Goal: Book appointment/travel/reservation

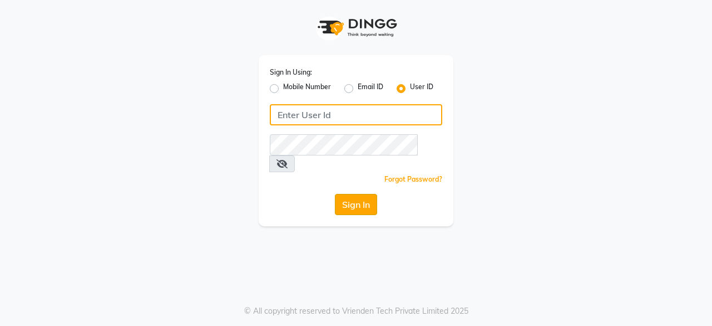
type input "dcspa"
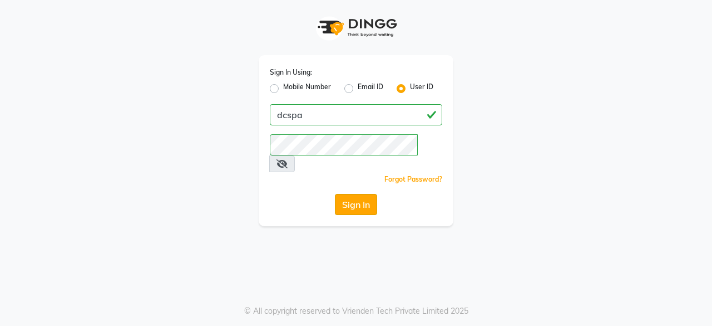
click at [362, 196] on button "Sign In" at bounding box center [356, 204] width 42 height 21
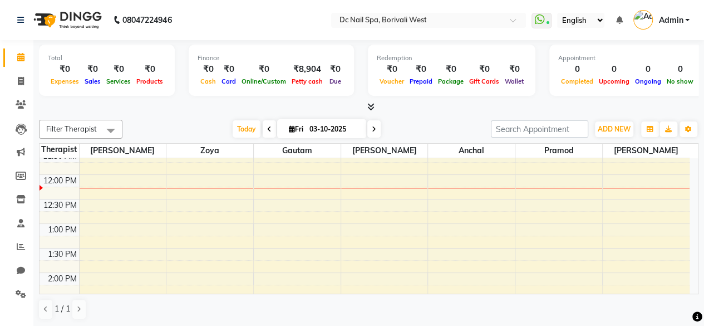
scroll to position [89, 0]
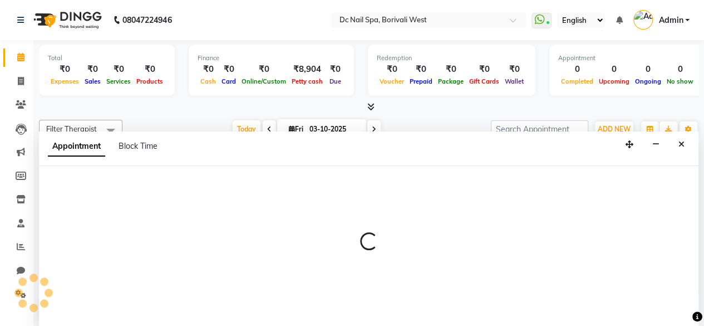
select select "82138"
select select "tentative"
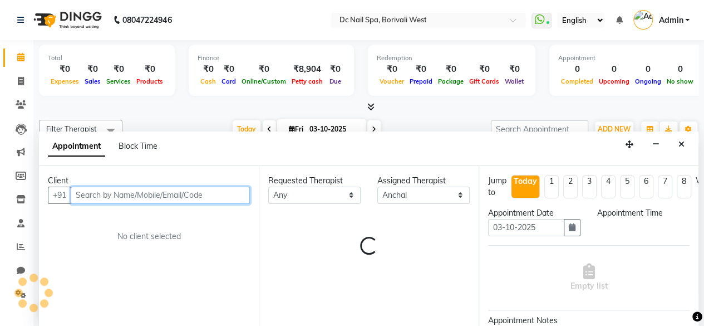
select select "780"
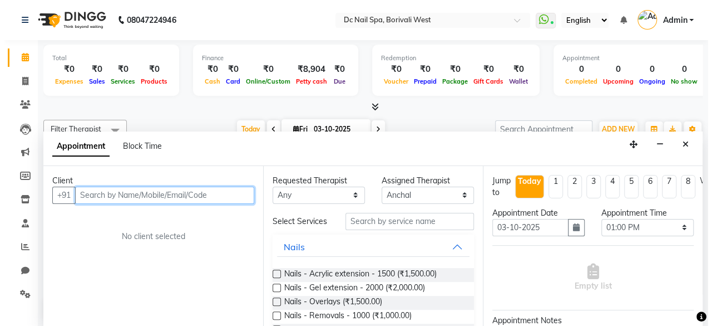
scroll to position [0, 0]
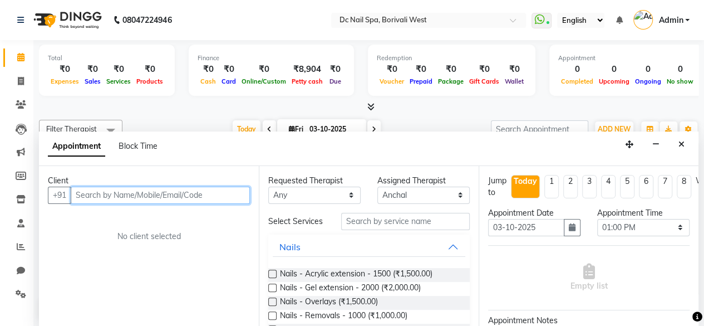
click at [116, 190] on input "text" at bounding box center [160, 194] width 179 height 17
type input "9594033479"
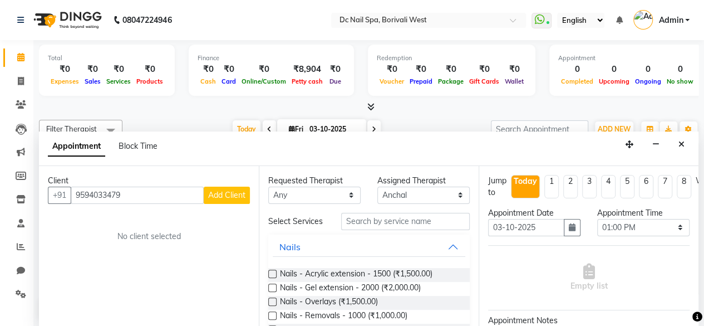
click at [226, 190] on span "Add Client" at bounding box center [226, 195] width 37 height 10
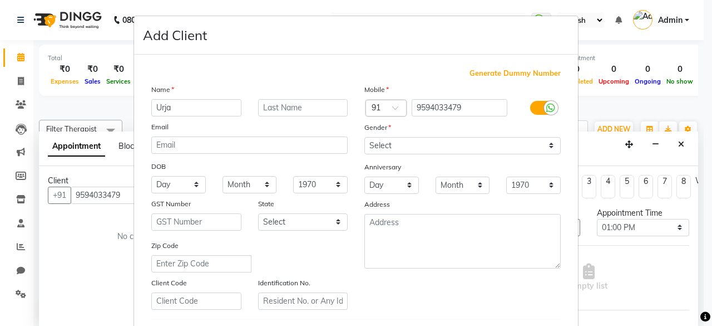
type input "Urja"
type input "[PERSON_NAME]"
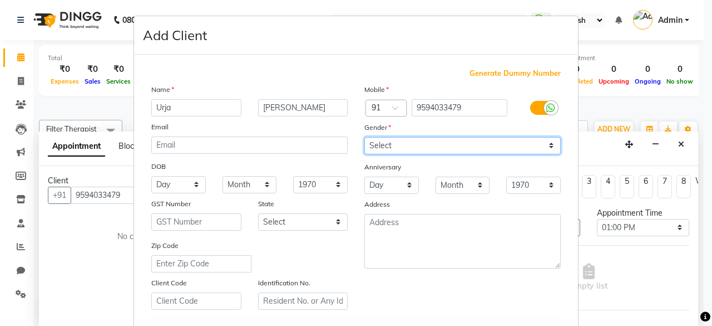
click at [490, 138] on select "Select [DEMOGRAPHIC_DATA] [DEMOGRAPHIC_DATA] Other Prefer Not To Say" at bounding box center [463, 145] width 196 height 17
select select "[DEMOGRAPHIC_DATA]"
click at [365, 137] on select "Select [DEMOGRAPHIC_DATA] [DEMOGRAPHIC_DATA] Other Prefer Not To Say" at bounding box center [463, 145] width 196 height 17
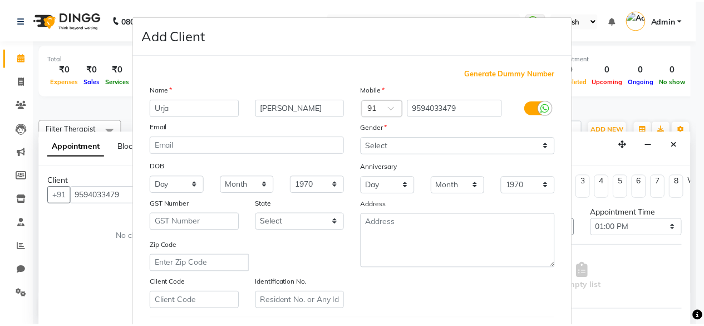
scroll to position [186, 0]
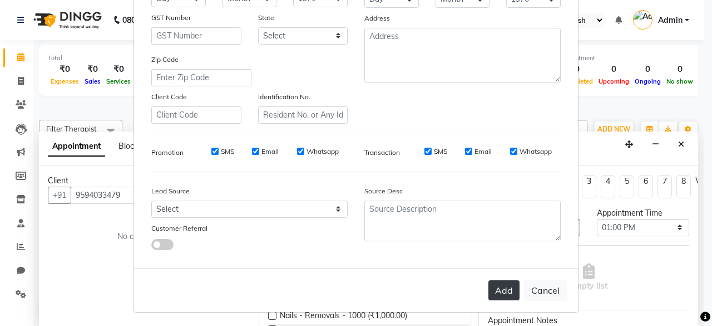
click at [492, 285] on button "Add" at bounding box center [504, 290] width 31 height 20
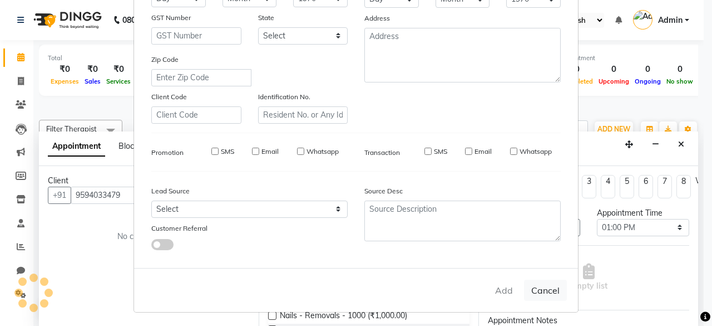
select select
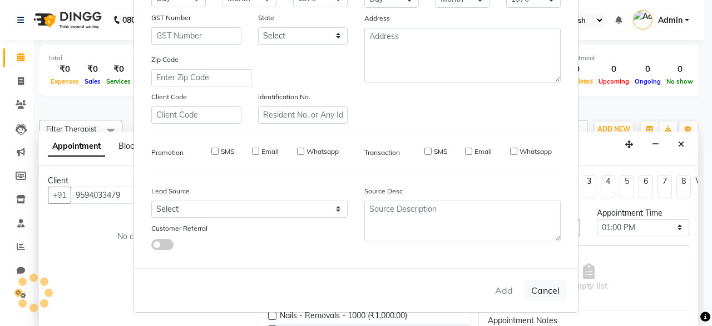
select select
checkbox input "false"
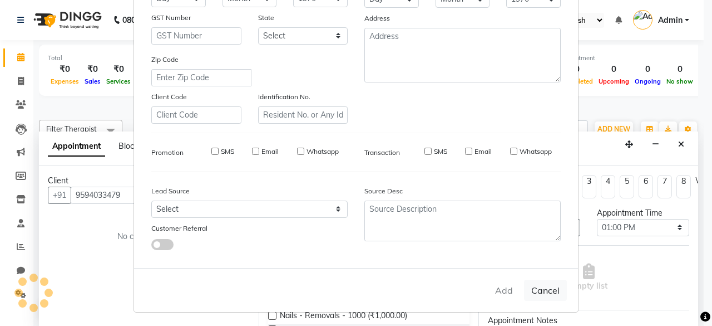
checkbox input "false"
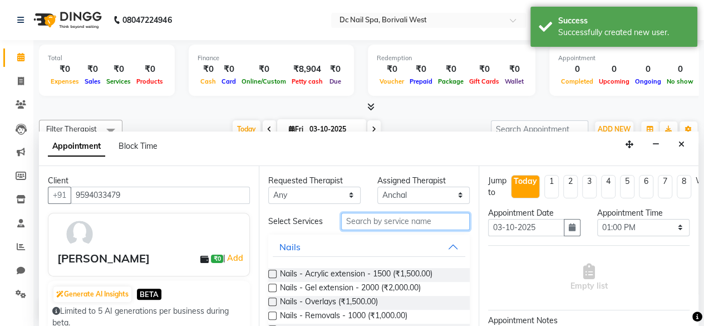
click at [400, 226] on input "text" at bounding box center [405, 221] width 129 height 17
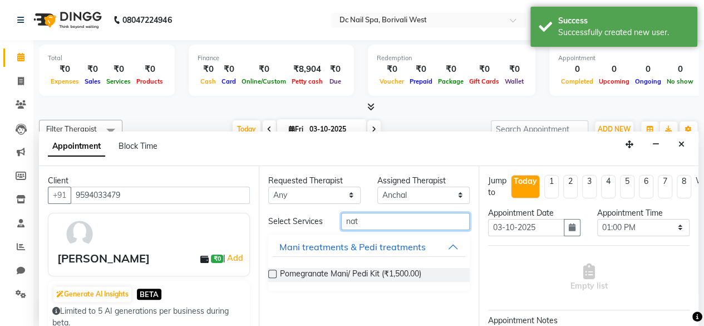
type input "nat"
click at [273, 269] on label at bounding box center [272, 273] width 8 height 8
click at [273, 271] on input "checkbox" at bounding box center [271, 274] width 7 height 7
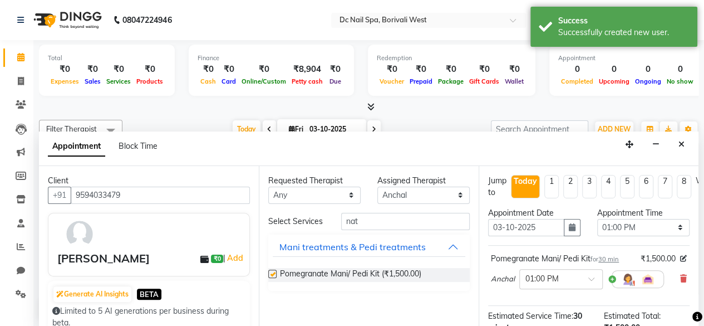
checkbox input "false"
click at [671, 275] on div "[PERSON_NAME] × 01:00 PM" at bounding box center [589, 278] width 196 height 29
click at [670, 275] on div "[PERSON_NAME] × 01:00 PM" at bounding box center [589, 278] width 196 height 29
click at [680, 277] on icon at bounding box center [683, 278] width 7 height 8
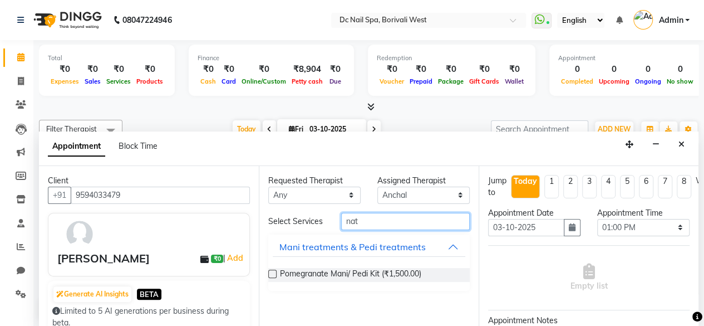
click at [445, 213] on input "nat" at bounding box center [405, 221] width 129 height 17
type input "n"
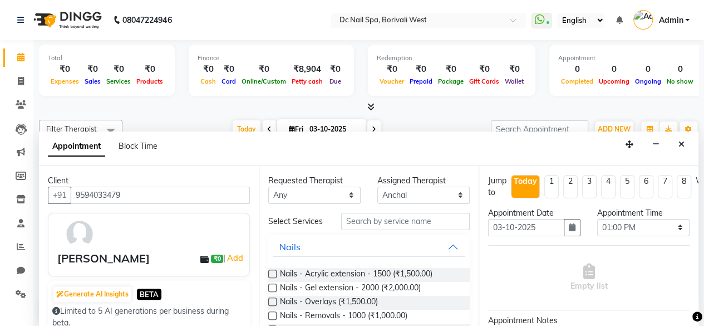
click at [272, 277] on label at bounding box center [272, 273] width 8 height 8
click at [272, 277] on input "checkbox" at bounding box center [271, 274] width 7 height 7
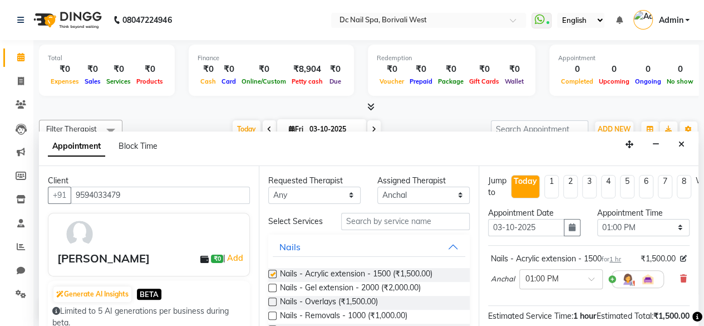
checkbox input "false"
click at [417, 189] on select "Select [PERSON_NAME] [PERSON_NAME] [PERSON_NAME] Veena [PERSON_NAME]" at bounding box center [423, 194] width 92 height 17
select select "72766"
click at [377, 186] on select "Select [PERSON_NAME] [PERSON_NAME] [PERSON_NAME] Veena [PERSON_NAME]" at bounding box center [423, 194] width 92 height 17
click at [273, 278] on label at bounding box center [272, 273] width 8 height 8
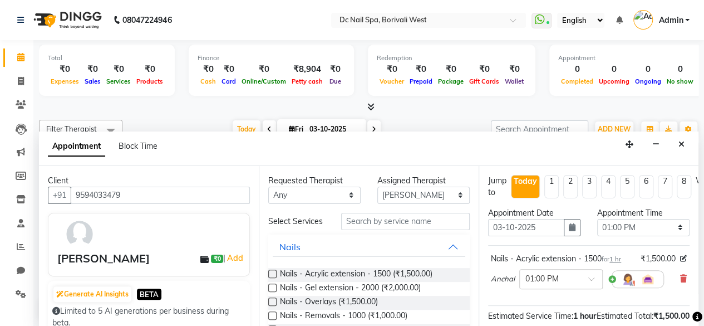
click at [273, 278] on input "checkbox" at bounding box center [271, 274] width 7 height 7
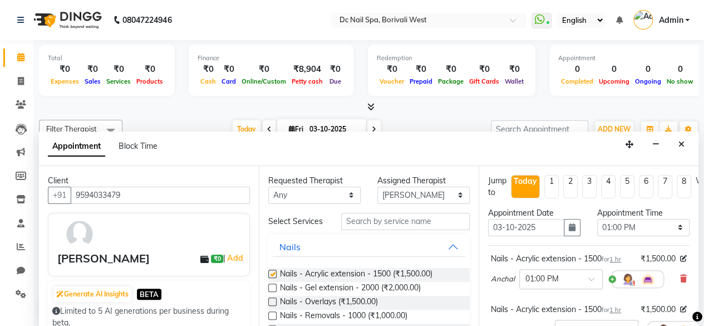
checkbox input "false"
click at [417, 193] on select "Select [PERSON_NAME] [PERSON_NAME] [PERSON_NAME] Veena [PERSON_NAME]" at bounding box center [423, 194] width 92 height 17
select select "88946"
click at [377, 186] on select "Select [PERSON_NAME] [PERSON_NAME] [PERSON_NAME] Veena [PERSON_NAME]" at bounding box center [423, 194] width 92 height 17
click at [269, 278] on label at bounding box center [272, 273] width 8 height 8
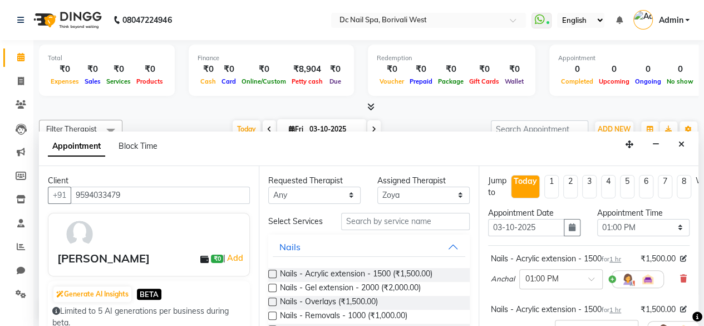
click at [269, 278] on input "checkbox" at bounding box center [271, 274] width 7 height 7
checkbox input "false"
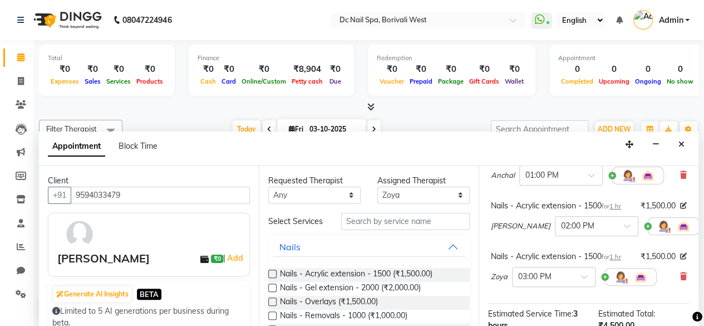
scroll to position [100, 0]
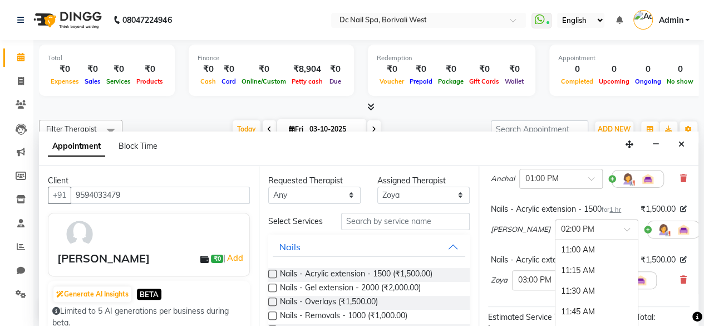
click at [624, 232] on span at bounding box center [631, 232] width 14 height 12
click at [578, 258] on div "01:00 PM" at bounding box center [596, 256] width 82 height 21
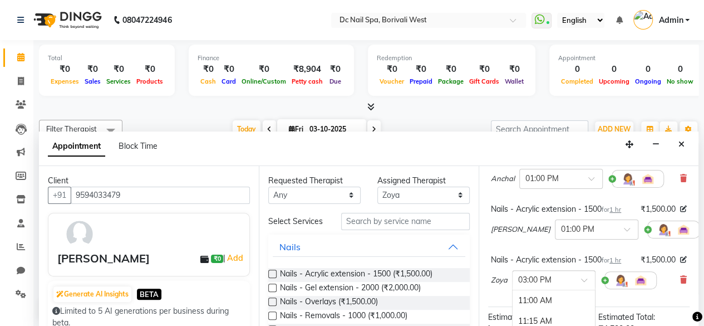
click at [577, 282] on div at bounding box center [554, 279] width 82 height 12
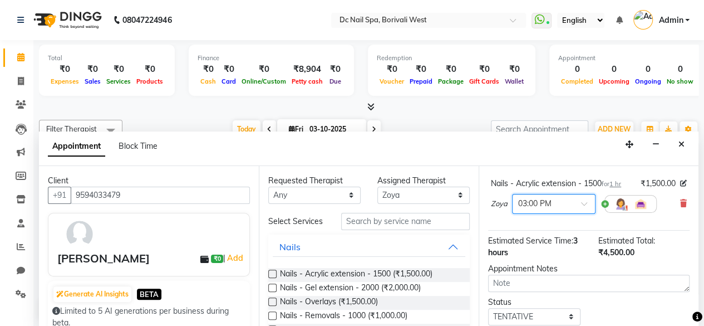
scroll to position [184, 0]
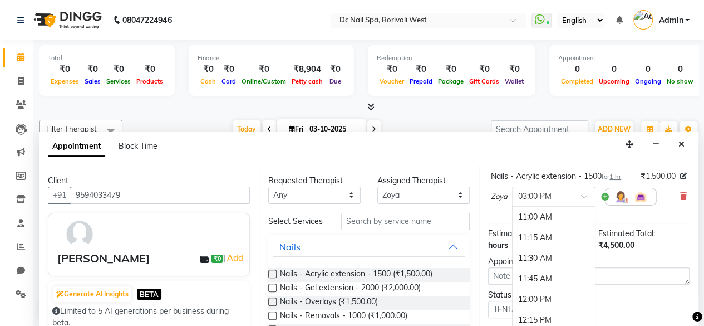
click at [589, 194] on span at bounding box center [588, 200] width 14 height 12
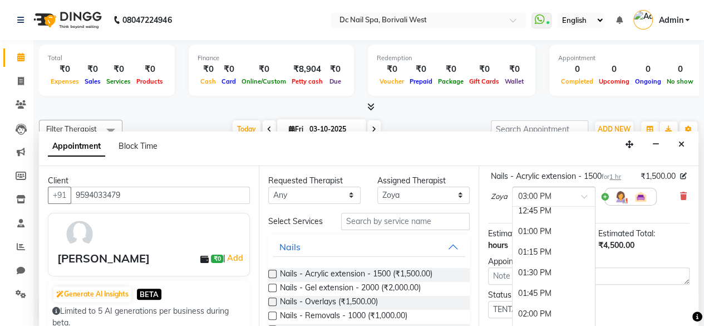
scroll to position [129, 0]
click at [529, 246] on div "01:00 PM" at bounding box center [554, 252] width 82 height 21
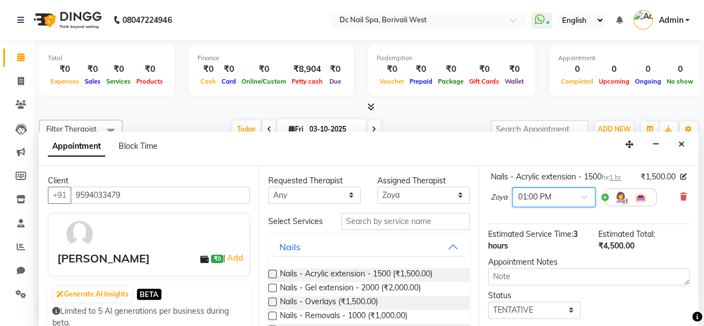
scroll to position [264, 0]
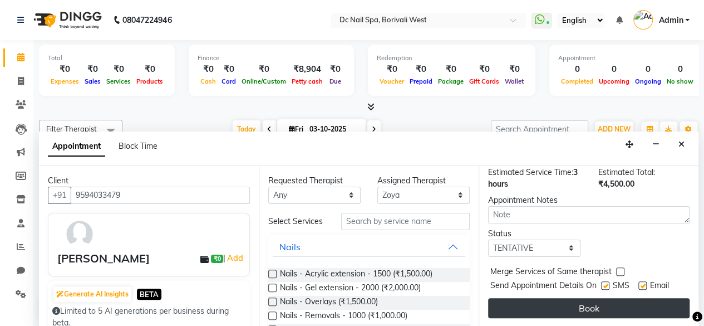
click at [652, 298] on button "Book" at bounding box center [588, 308] width 201 height 20
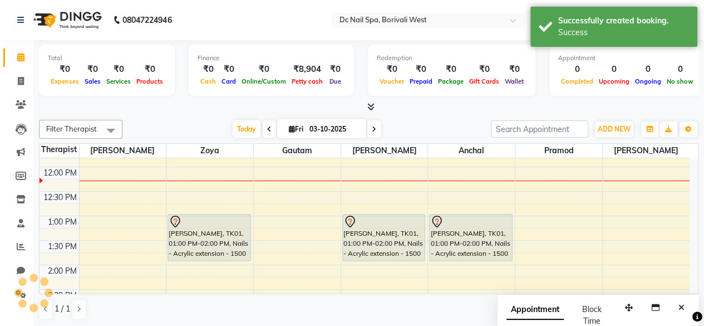
scroll to position [0, 0]
click at [687, 309] on button "Close" at bounding box center [681, 307] width 16 height 17
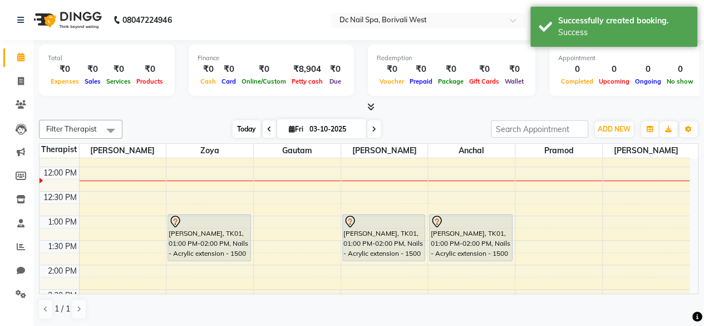
click at [253, 122] on span "Today" at bounding box center [247, 128] width 28 height 17
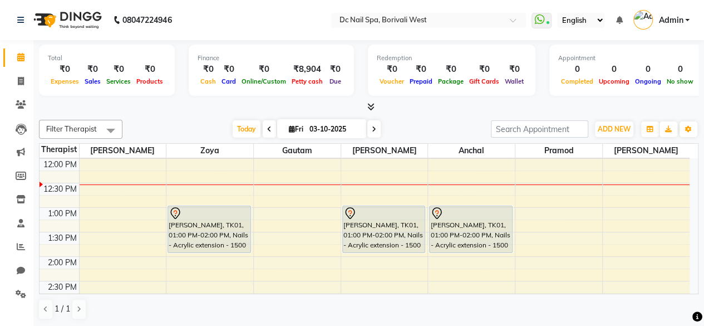
click at [373, 129] on icon at bounding box center [374, 129] width 4 height 7
type input "04-10-2025"
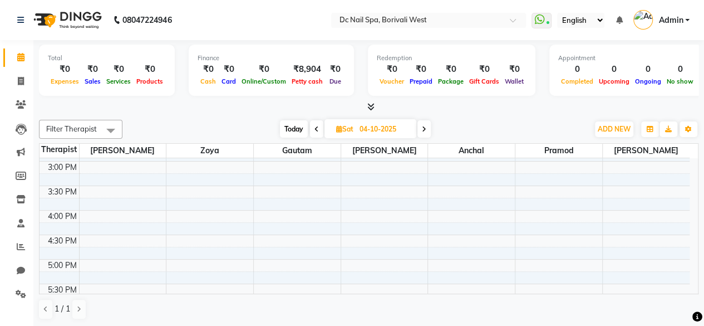
scroll to position [232, 0]
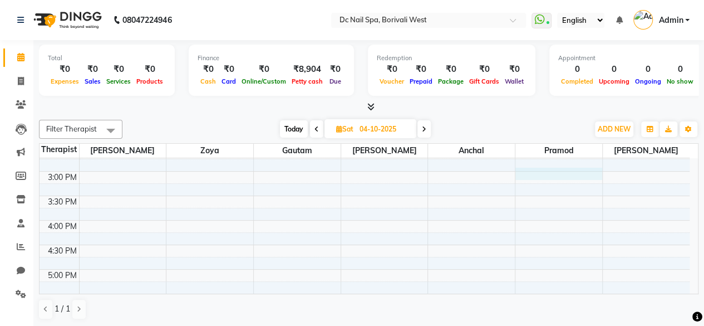
click at [535, 170] on div "10:00 AM 10:30 AM 11:00 AM 11:30 AM 12:00 PM 12:30 PM 1:00 PM 1:30 PM 2:00 PM 2…" at bounding box center [365, 269] width 650 height 685
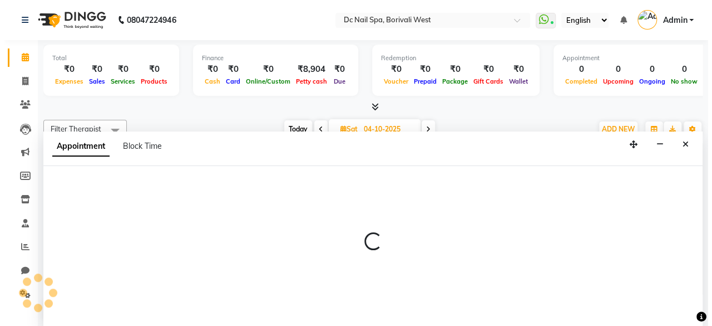
scroll to position [0, 0]
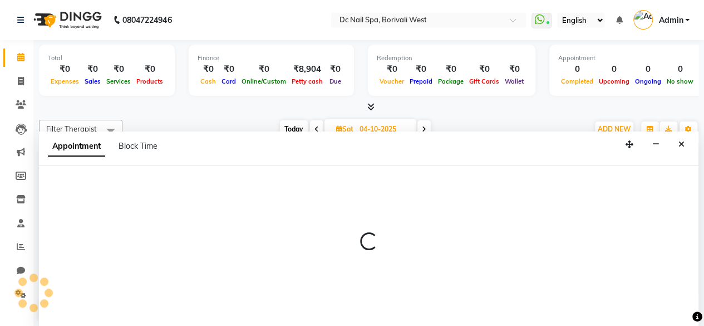
select select "86435"
select select "900"
select select "tentative"
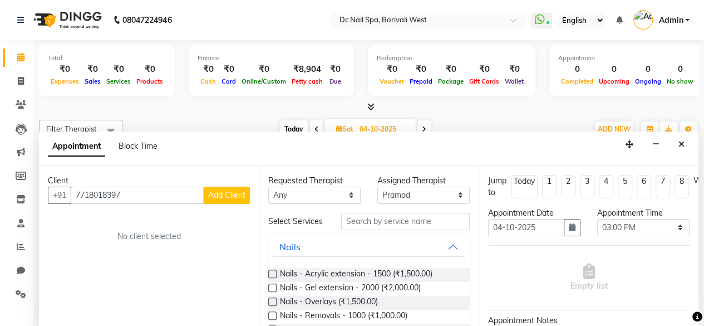
type input "7718018397"
click at [235, 192] on span "Add Client" at bounding box center [226, 195] width 37 height 10
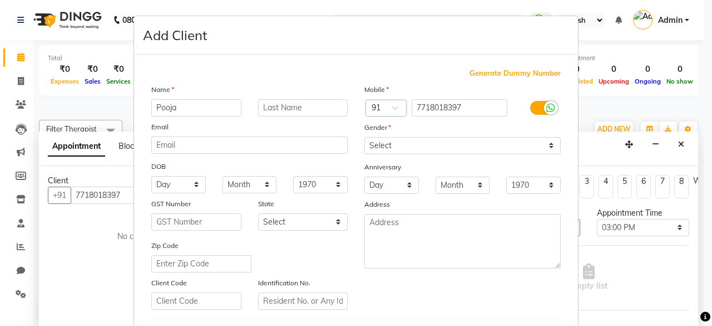
type input "Pooja"
type input "[PERSON_NAME]"
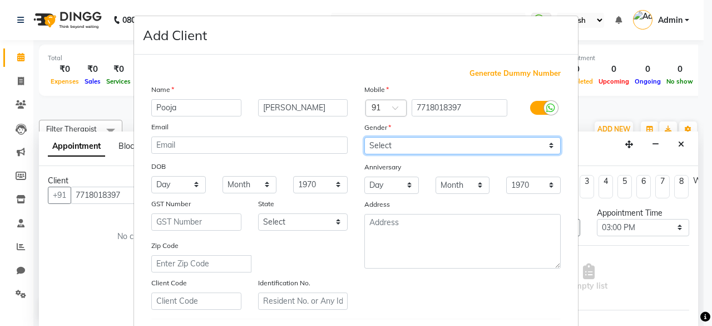
click at [442, 141] on select "Select [DEMOGRAPHIC_DATA] [DEMOGRAPHIC_DATA] Other Prefer Not To Say" at bounding box center [463, 145] width 196 height 17
select select "[DEMOGRAPHIC_DATA]"
click at [365, 137] on select "Select [DEMOGRAPHIC_DATA] [DEMOGRAPHIC_DATA] Other Prefer Not To Say" at bounding box center [463, 145] width 196 height 17
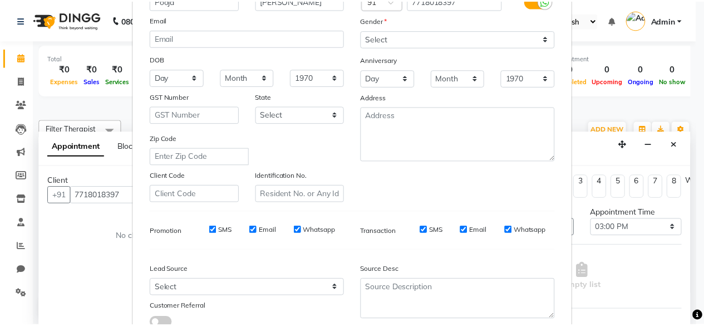
scroll to position [186, 0]
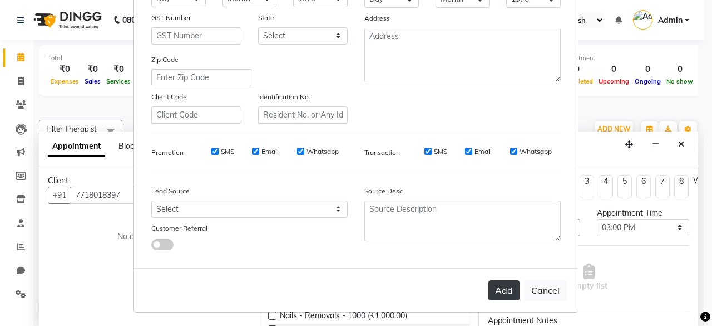
click at [501, 287] on button "Add" at bounding box center [504, 290] width 31 height 20
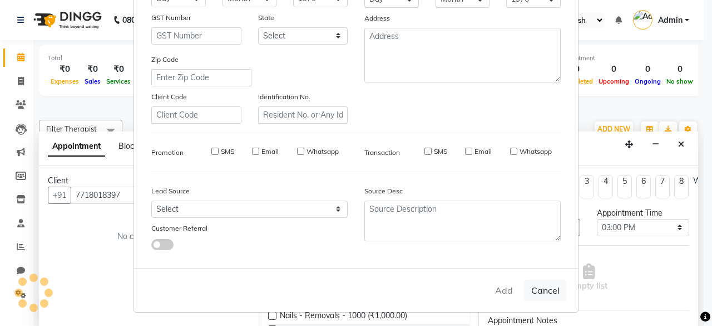
select select
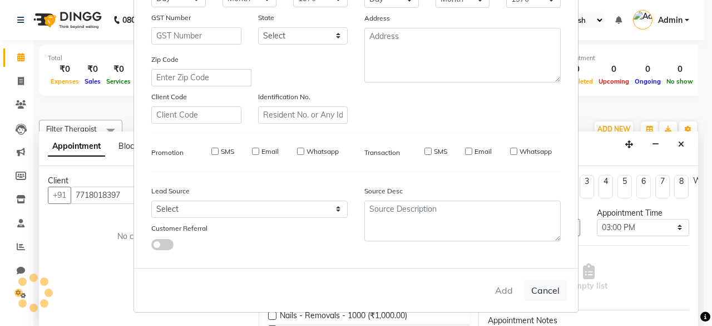
select select
checkbox input "false"
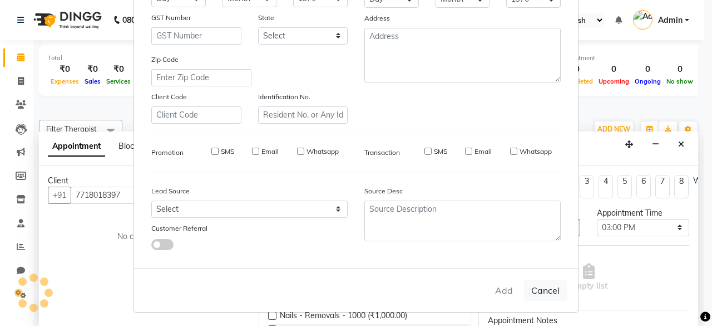
checkbox input "false"
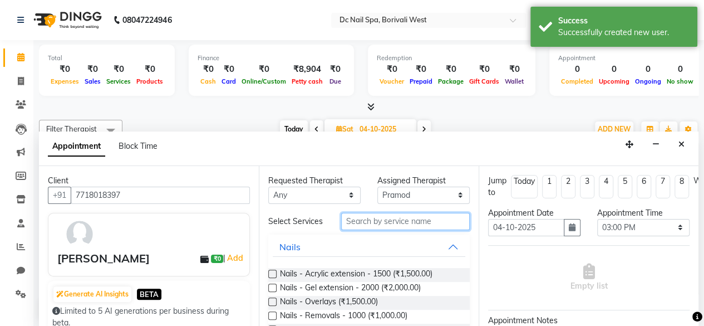
click at [382, 215] on input "text" at bounding box center [405, 221] width 129 height 17
click at [274, 278] on label at bounding box center [272, 273] width 8 height 8
click at [274, 278] on input "checkbox" at bounding box center [271, 274] width 7 height 7
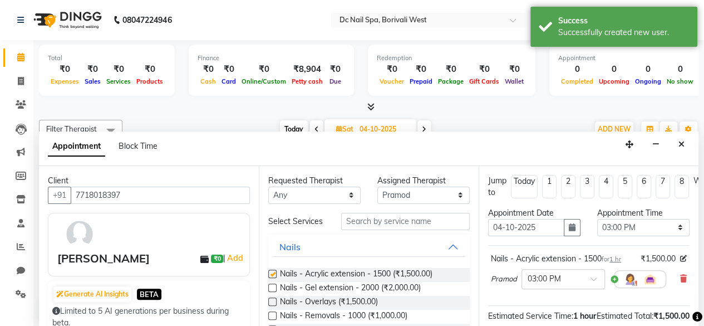
checkbox input "false"
click at [407, 193] on select "Select [PERSON_NAME] [PERSON_NAME] [PERSON_NAME] Veena [PERSON_NAME]" at bounding box center [423, 194] width 92 height 17
click at [680, 279] on icon at bounding box center [683, 278] width 7 height 8
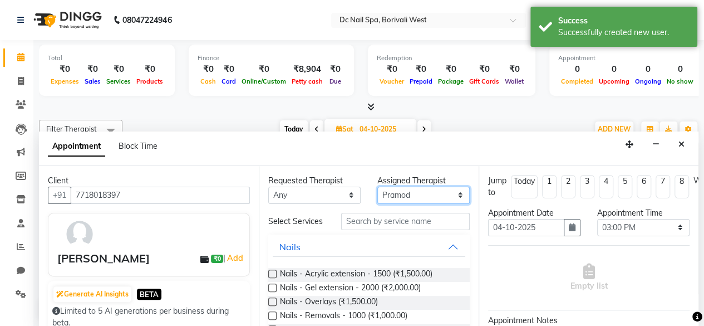
click at [411, 196] on select "Select [PERSON_NAME] [PERSON_NAME] [PERSON_NAME] Veena [PERSON_NAME]" at bounding box center [423, 194] width 92 height 17
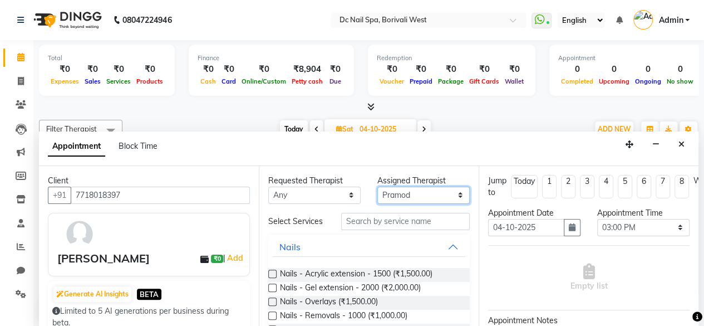
select select "82138"
click at [377, 186] on select "Select [PERSON_NAME] [PERSON_NAME] [PERSON_NAME] Veena [PERSON_NAME]" at bounding box center [423, 194] width 92 height 17
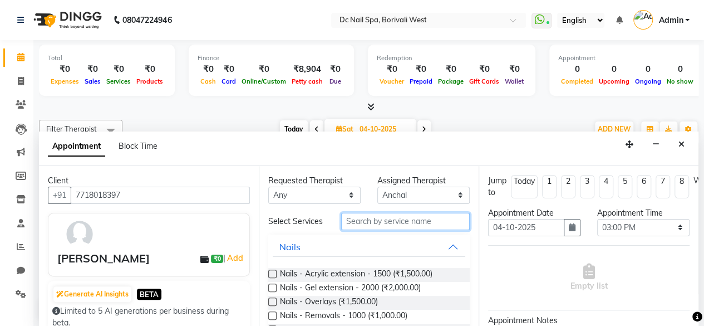
click at [386, 221] on input "text" at bounding box center [405, 221] width 129 height 17
click at [275, 277] on label at bounding box center [272, 273] width 8 height 8
click at [275, 277] on input "checkbox" at bounding box center [271, 274] width 7 height 7
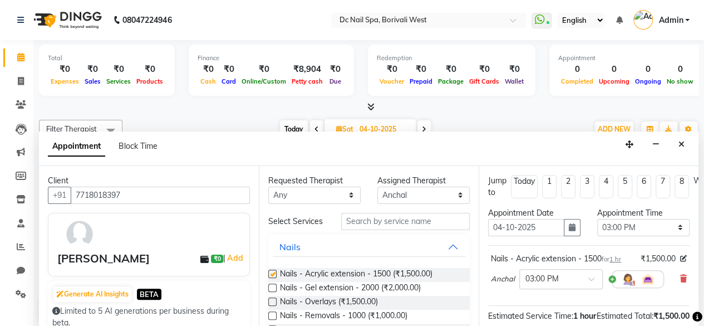
checkbox input "false"
drag, startPoint x: 417, startPoint y: 206, endPoint x: 421, endPoint y: 194, distance: 13.4
click at [421, 194] on div "Requested Therapist Any [PERSON_NAME] [PERSON_NAME] [PERSON_NAME] Veena [PERSON…" at bounding box center [369, 246] width 220 height 161
click at [421, 194] on select "Select [PERSON_NAME] [PERSON_NAME] [PERSON_NAME] Veena [PERSON_NAME]" at bounding box center [423, 194] width 92 height 17
select select "86435"
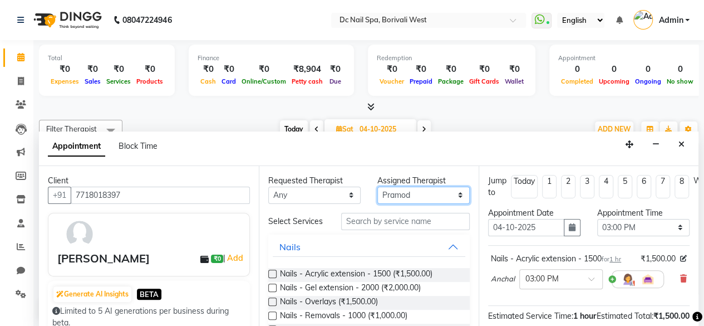
click at [377, 186] on select "Select [PERSON_NAME] [PERSON_NAME] [PERSON_NAME] Veena [PERSON_NAME]" at bounding box center [423, 194] width 92 height 17
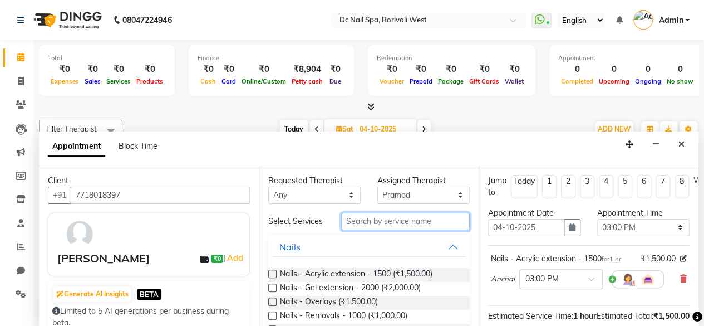
click at [397, 222] on input "text" at bounding box center [405, 221] width 129 height 17
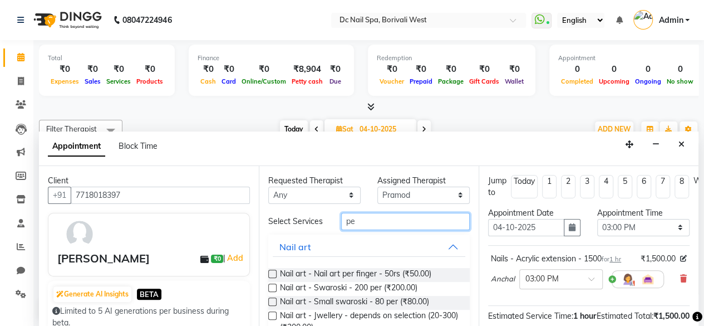
type input "p"
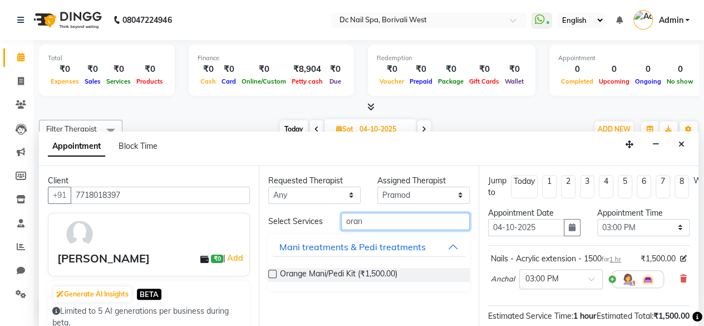
type input "oran"
click at [273, 273] on label at bounding box center [272, 273] width 8 height 8
click at [273, 273] on input "checkbox" at bounding box center [271, 274] width 7 height 7
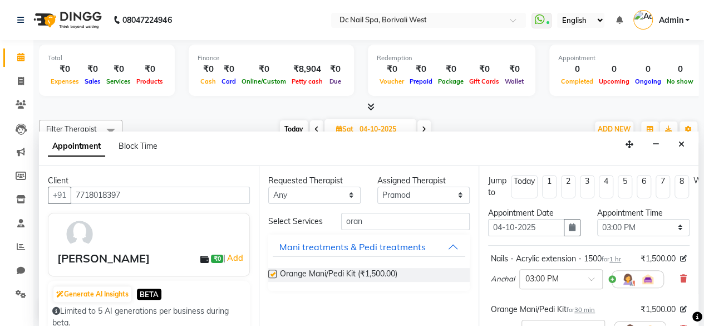
checkbox input "false"
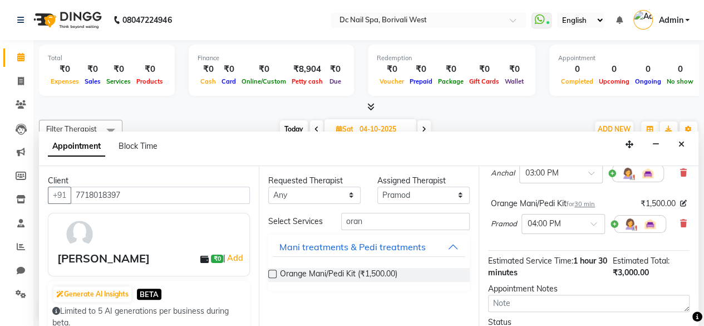
scroll to position [109, 0]
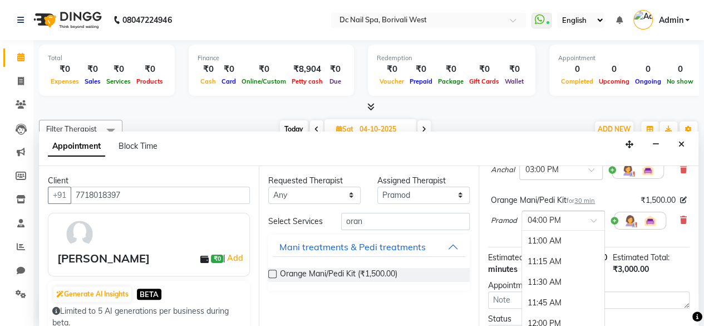
click at [588, 222] on div at bounding box center [563, 220] width 82 height 12
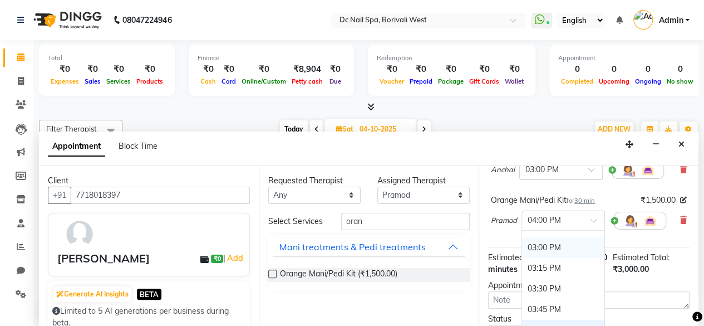
click at [569, 248] on div "03:00 PM" at bounding box center [563, 247] width 82 height 21
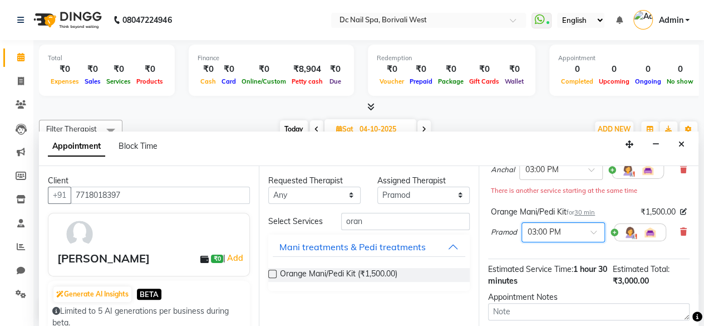
scroll to position [214, 0]
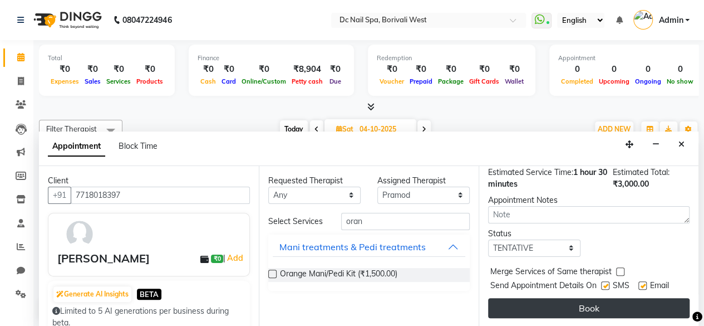
click at [647, 299] on button "Book" at bounding box center [588, 308] width 201 height 20
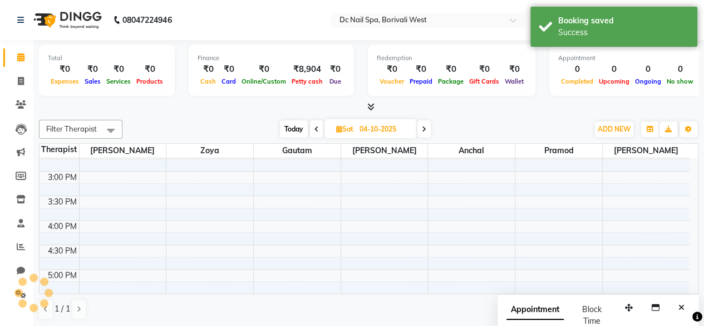
scroll to position [0, 0]
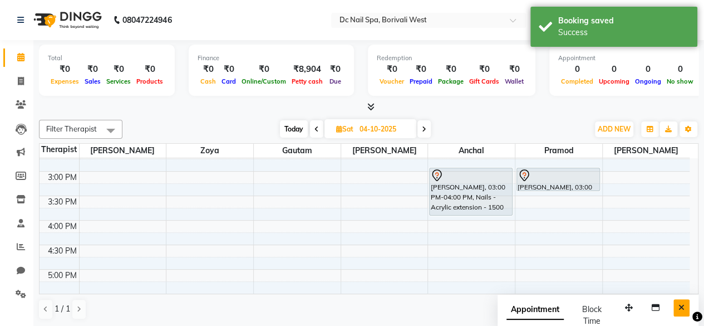
click at [683, 309] on icon "Close" at bounding box center [681, 307] width 6 height 8
click at [287, 127] on span "Today" at bounding box center [294, 128] width 28 height 17
type input "03-10-2025"
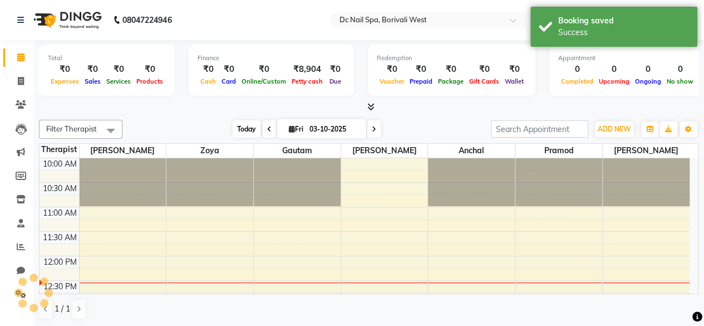
scroll to position [97, 0]
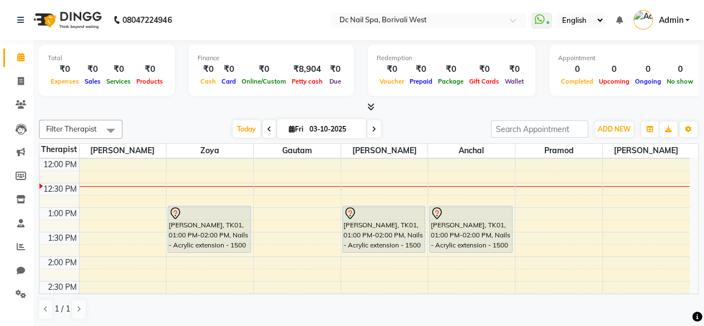
click at [324, 128] on input "03-10-2025" at bounding box center [334, 129] width 56 height 17
select select "10"
select select "2025"
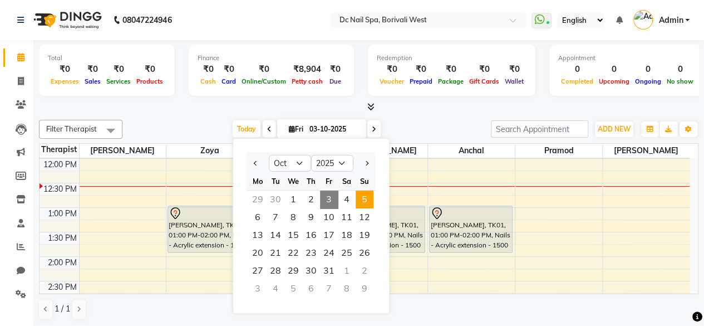
click at [366, 194] on span "5" at bounding box center [365, 199] width 18 height 18
type input "05-10-2025"
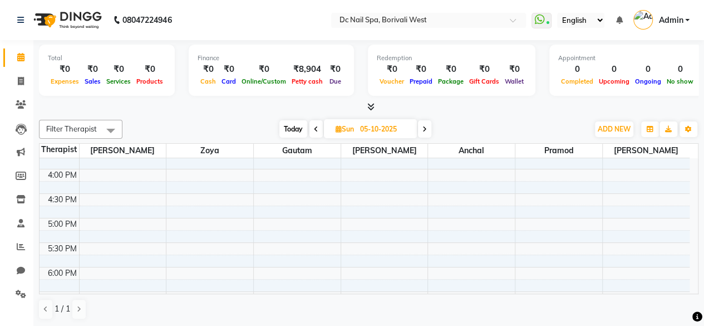
scroll to position [298, 0]
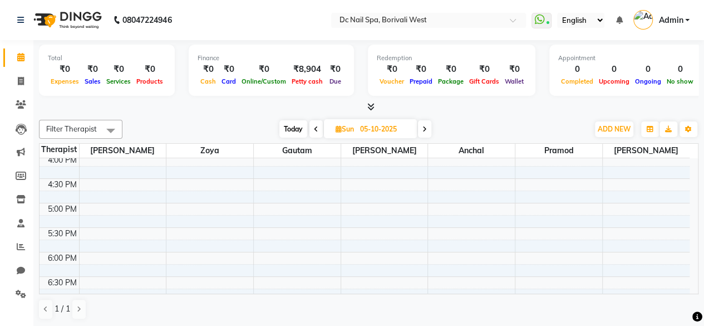
click at [471, 230] on div "10:00 AM 10:30 AM 11:00 AM 11:30 AM 12:00 PM 12:30 PM 1:00 PM 1:30 PM 2:00 PM 2…" at bounding box center [365, 202] width 650 height 685
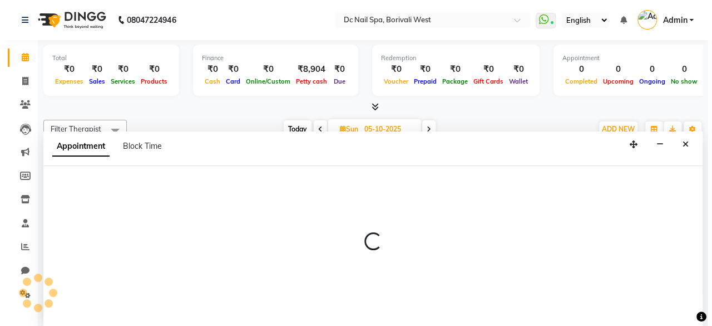
scroll to position [0, 0]
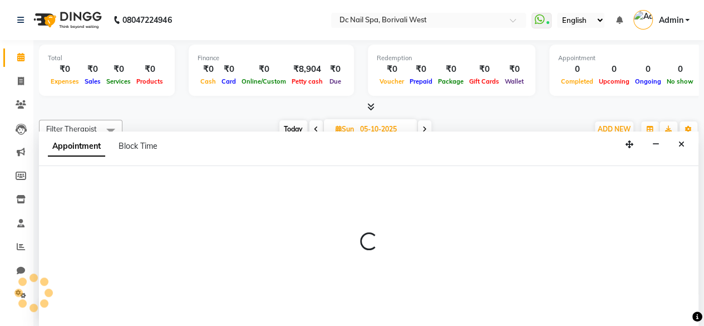
select select "82138"
select select "1050"
select select "tentative"
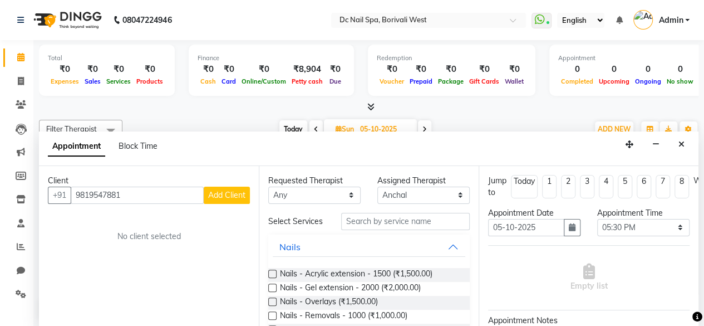
type input "9819547881"
click at [245, 188] on button "Add Client" at bounding box center [227, 194] width 46 height 17
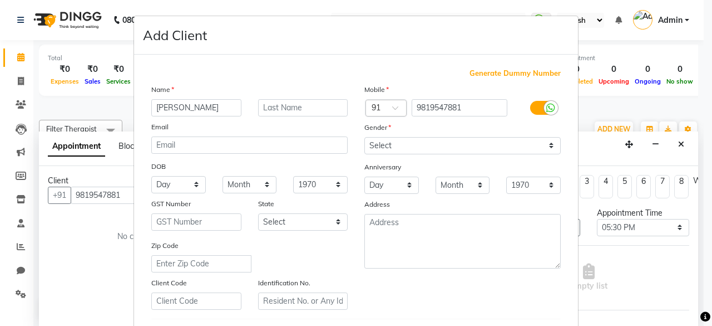
type input "[PERSON_NAME]"
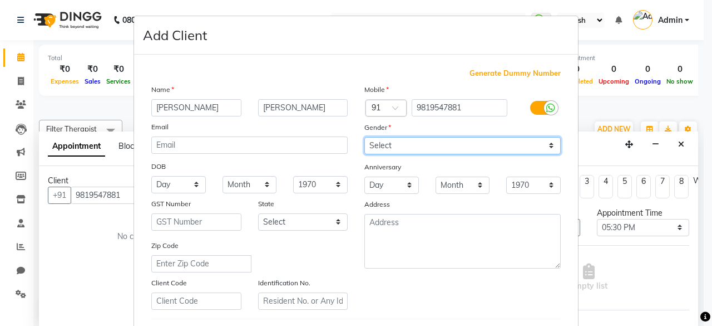
click at [415, 148] on select "Select [DEMOGRAPHIC_DATA] [DEMOGRAPHIC_DATA] Other Prefer Not To Say" at bounding box center [463, 145] width 196 height 17
select select "[DEMOGRAPHIC_DATA]"
click at [365, 137] on select "Select [DEMOGRAPHIC_DATA] [DEMOGRAPHIC_DATA] Other Prefer Not To Say" at bounding box center [463, 145] width 196 height 17
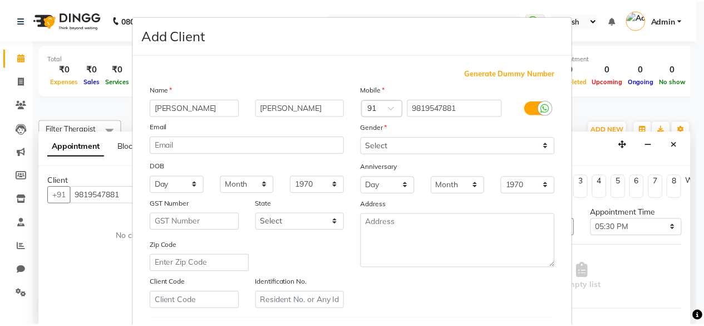
scroll to position [186, 0]
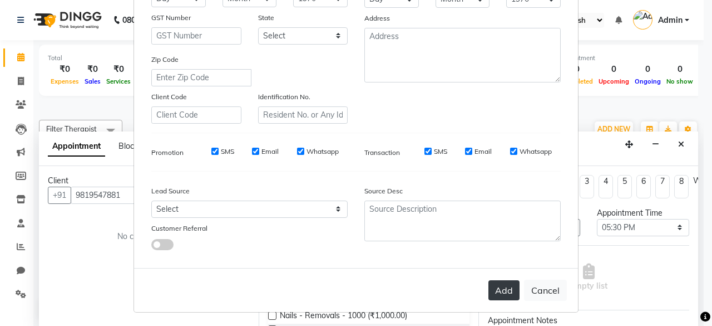
click at [499, 282] on button "Add" at bounding box center [504, 290] width 31 height 20
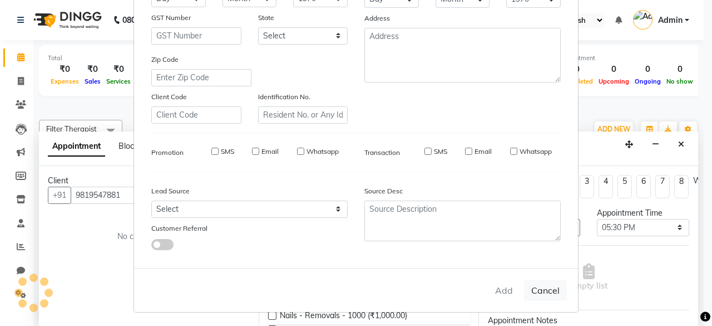
select select
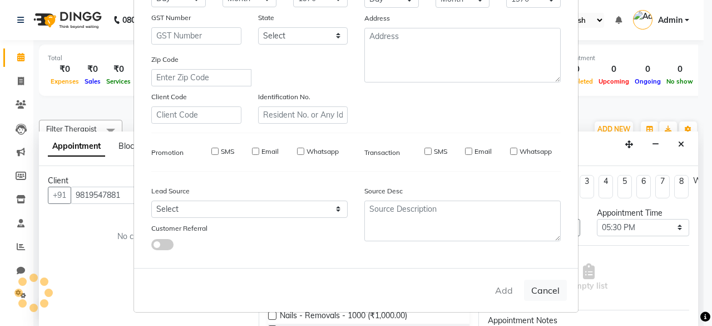
select select
checkbox input "false"
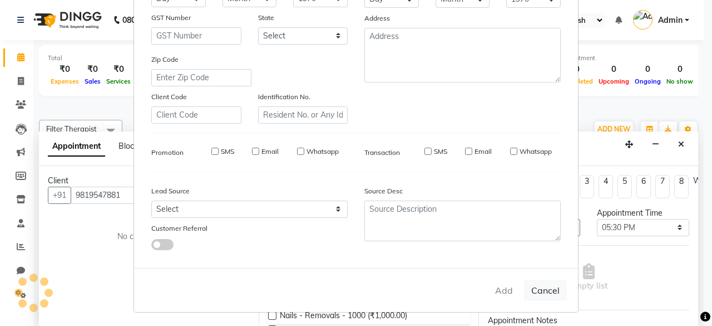
checkbox input "false"
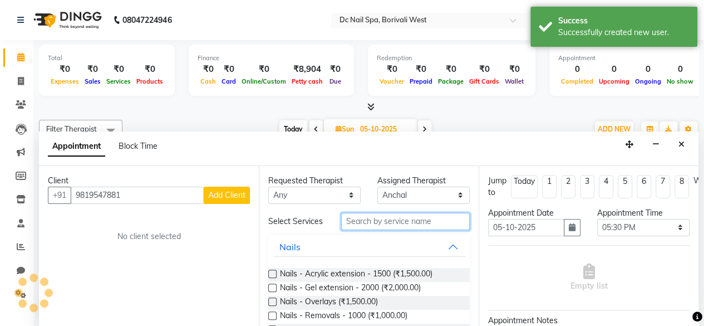
click at [421, 223] on input "text" at bounding box center [405, 221] width 129 height 17
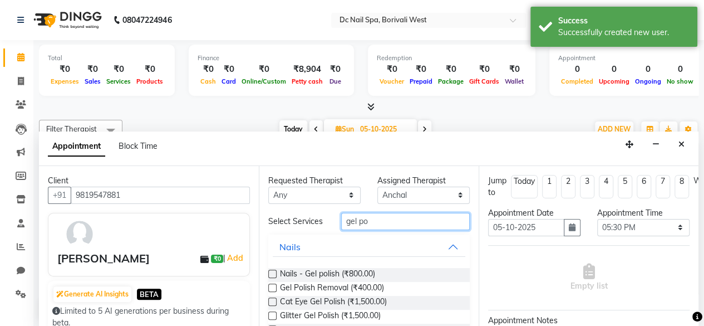
type input "gel po"
click at [274, 278] on label at bounding box center [272, 273] width 8 height 8
click at [274, 278] on input "checkbox" at bounding box center [271, 274] width 7 height 7
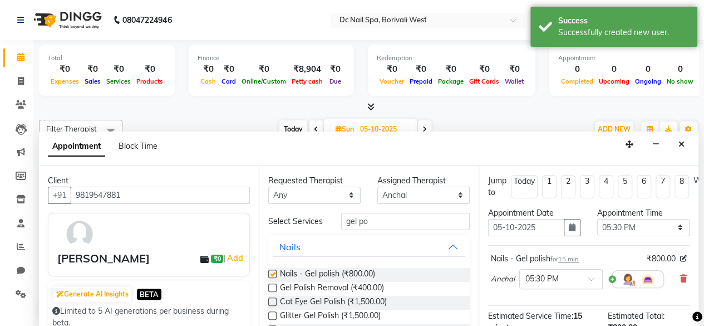
checkbox input "false"
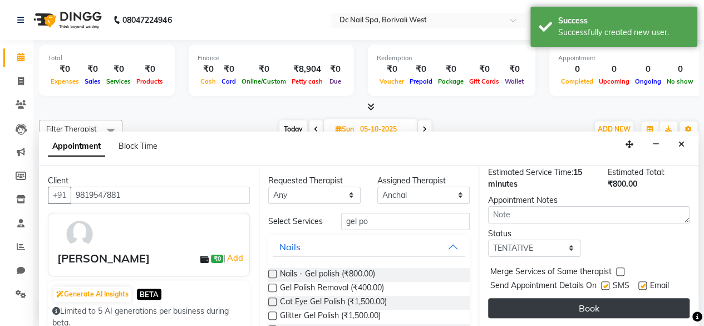
click at [667, 307] on button "Book" at bounding box center [588, 308] width 201 height 20
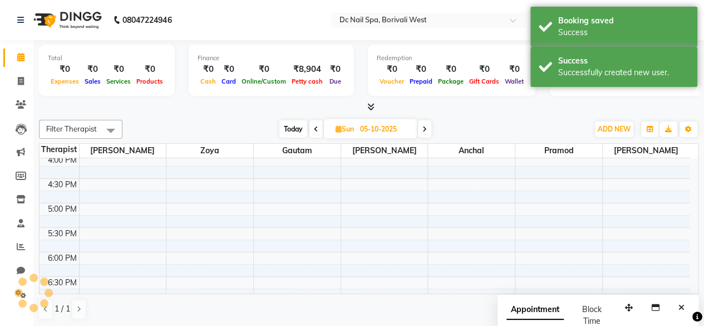
scroll to position [0, 0]
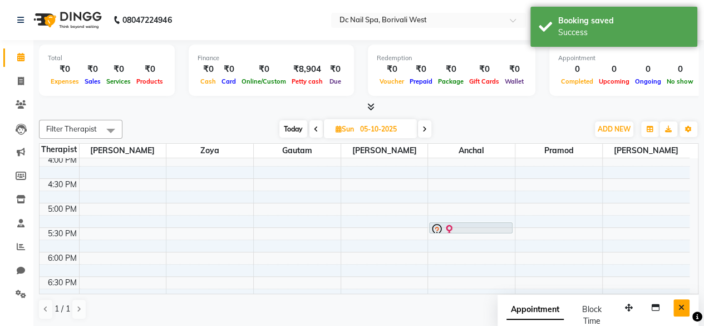
click at [688, 309] on button "Close" at bounding box center [681, 307] width 16 height 17
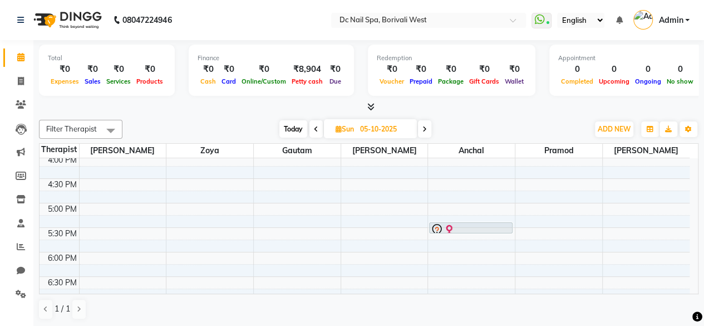
click at [296, 125] on span "Today" at bounding box center [293, 128] width 28 height 17
type input "03-10-2025"
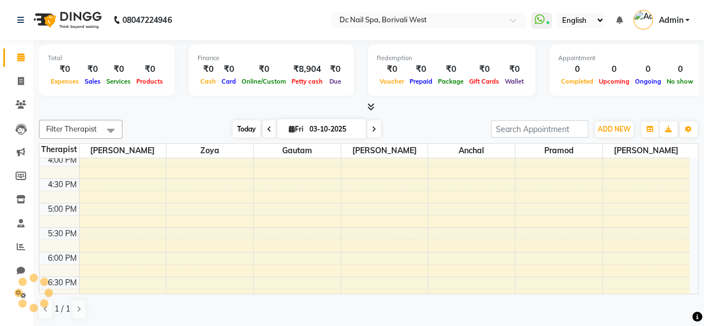
scroll to position [145, 0]
